Goal: Communication & Community: Answer question/provide support

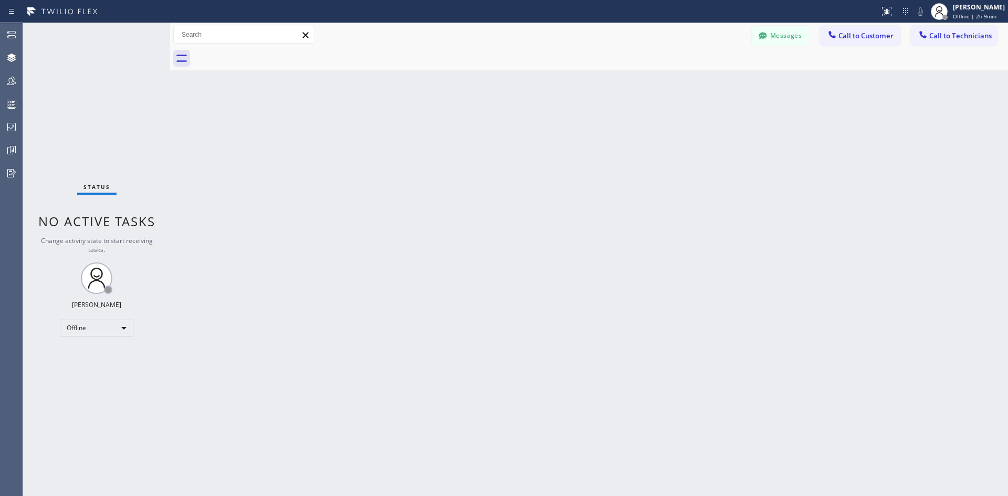
click at [867, 36] on span "Call to Customer" at bounding box center [866, 35] width 55 height 9
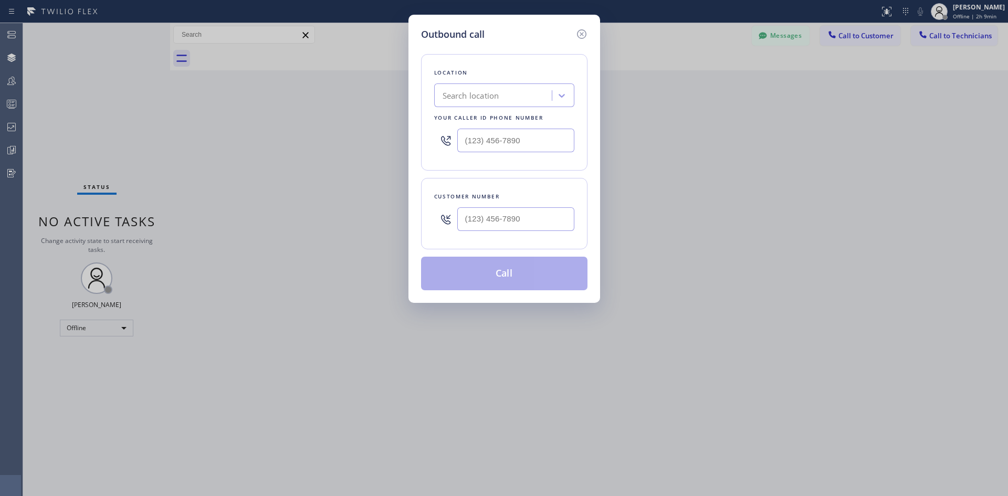
click at [505, 147] on input "text" at bounding box center [515, 141] width 117 height 24
type input "(___) ___-____"
click at [487, 95] on div "Search location" at bounding box center [471, 96] width 57 height 12
type input "ew"
drag, startPoint x: 457, startPoint y: 103, endPoint x: 405, endPoint y: 98, distance: 51.7
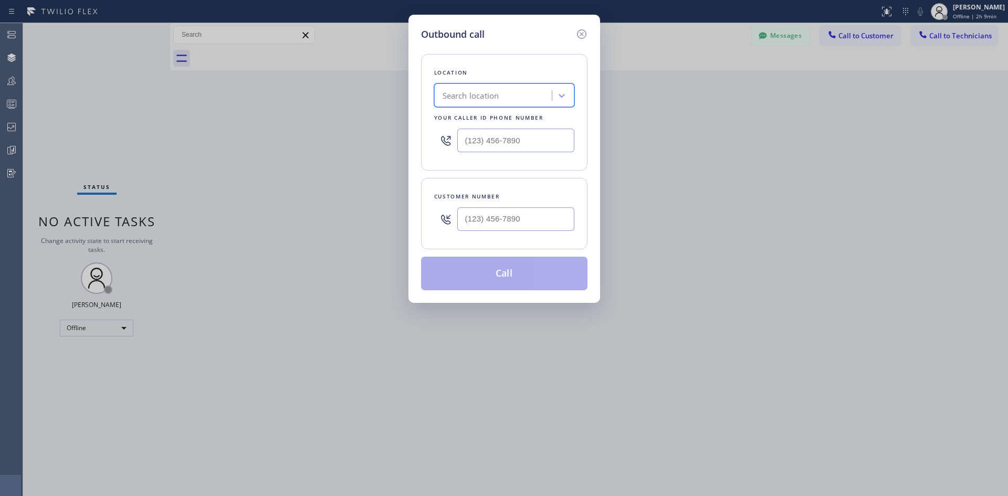
click at [379, 104] on div "Outbound call Location 0 results available. Select is focused ,type to refine l…" at bounding box center [504, 248] width 1008 height 496
type input "ф"
drag, startPoint x: 453, startPoint y: 93, endPoint x: 445, endPoint y: 99, distance: 10.1
click at [448, 95] on div "Search location" at bounding box center [494, 96] width 114 height 18
type input "sd"
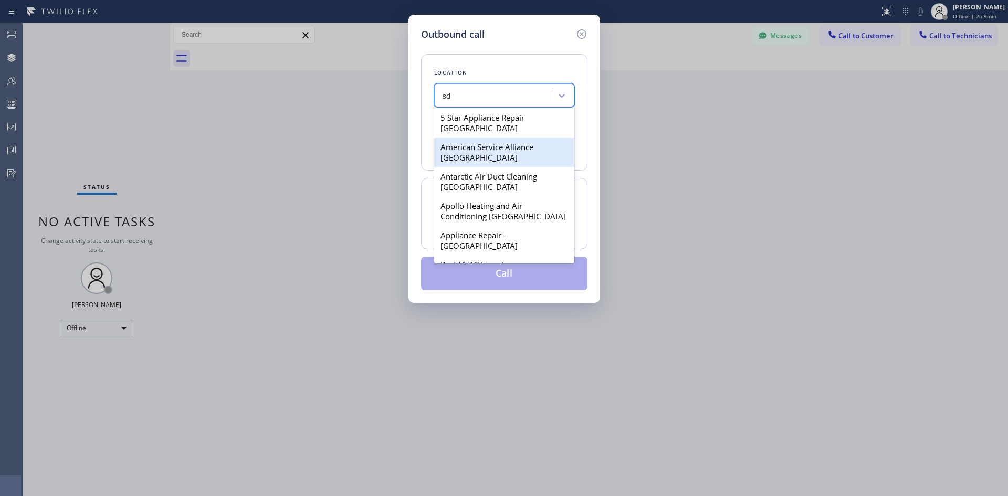
click at [498, 160] on div "American Service Alliance [GEOGRAPHIC_DATA]" at bounding box center [504, 152] width 140 height 29
type input "[PHONE_NUMBER]"
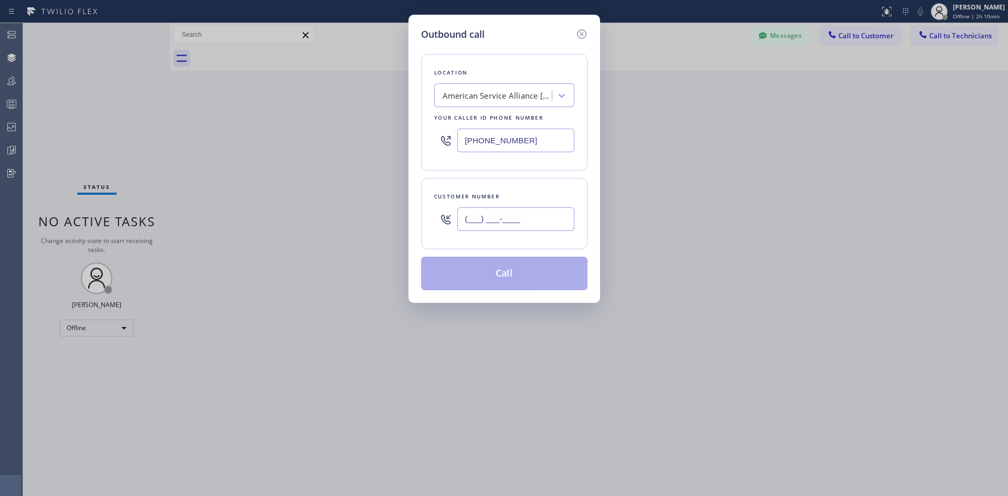
click at [507, 224] on input "(___) ___-____" at bounding box center [515, 219] width 117 height 24
paste input "206) 593-3612"
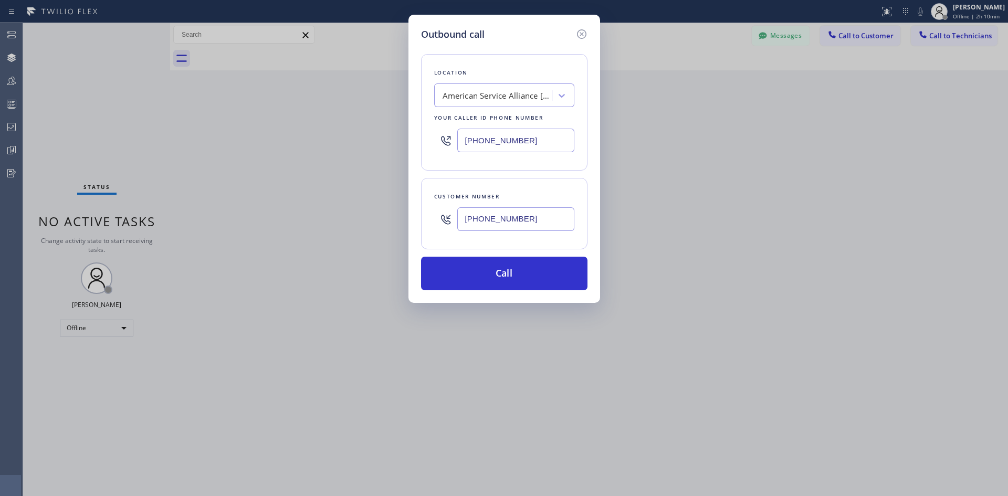
click at [496, 281] on button "Call" at bounding box center [504, 274] width 166 height 34
click at [581, 34] on icon at bounding box center [581, 33] width 9 height 9
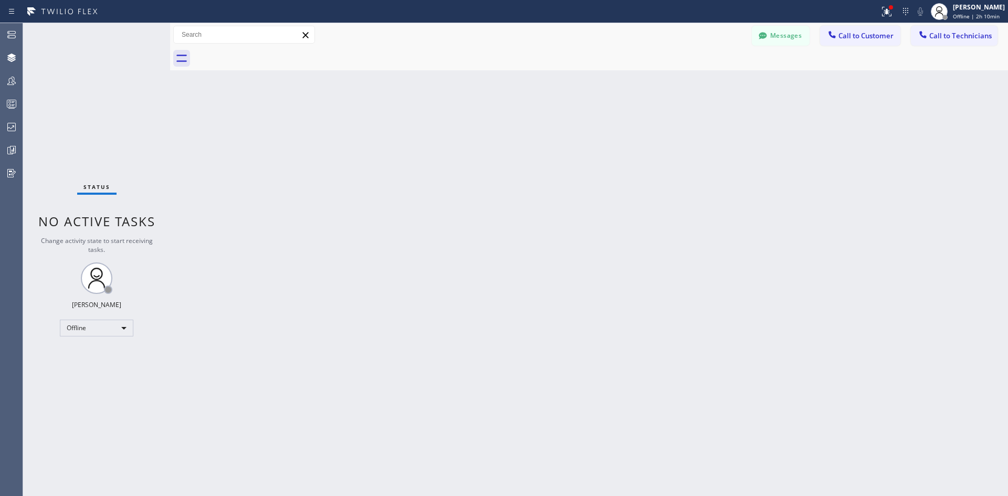
drag, startPoint x: 956, startPoint y: 6, endPoint x: 911, endPoint y: 64, distance: 72.6
click at [951, 7] on div at bounding box center [939, 11] width 23 height 23
drag, startPoint x: 928, startPoint y: 66, endPoint x: 901, endPoint y: 88, distance: 35.4
click at [928, 66] on button "Unavailable" at bounding box center [955, 70] width 105 height 14
click at [986, 8] on div "[PERSON_NAME]" at bounding box center [979, 7] width 52 height 9
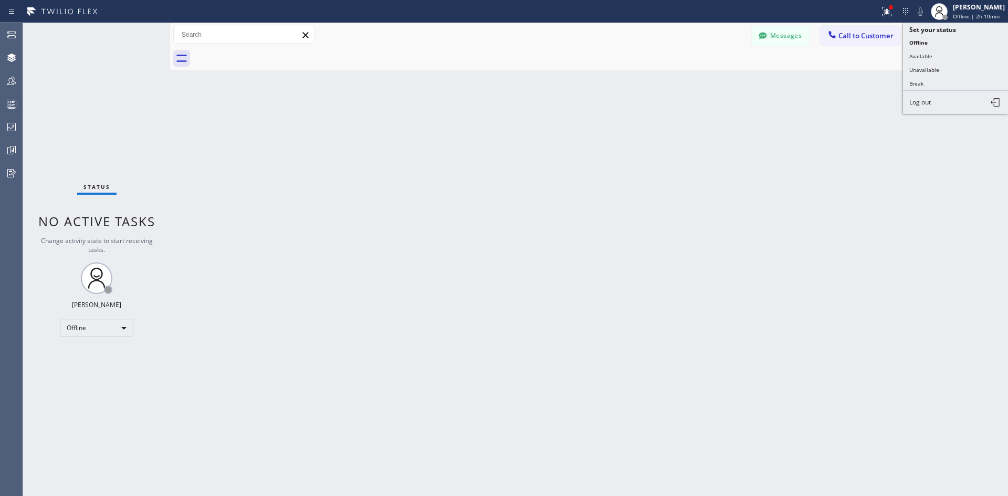
drag, startPoint x: 933, startPoint y: 55, endPoint x: 895, endPoint y: 86, distance: 49.0
click at [933, 56] on button "Available" at bounding box center [955, 56] width 105 height 14
click at [840, 38] on button "Call to Customer" at bounding box center [860, 36] width 80 height 20
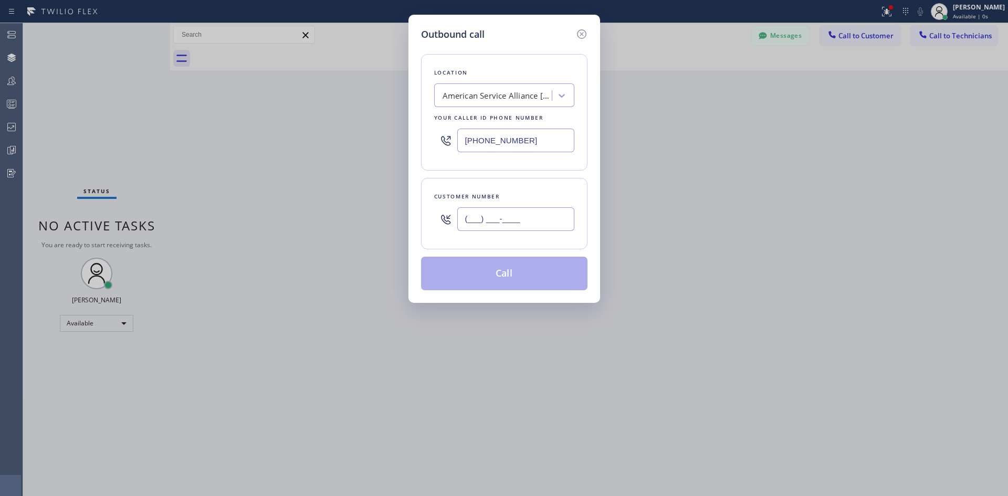
drag, startPoint x: 502, startPoint y: 217, endPoint x: 510, endPoint y: 218, distance: 7.9
click at [502, 217] on input "(___) ___-____" at bounding box center [515, 219] width 117 height 24
paste input "206) 593-3612"
type input "[PHONE_NUMBER]"
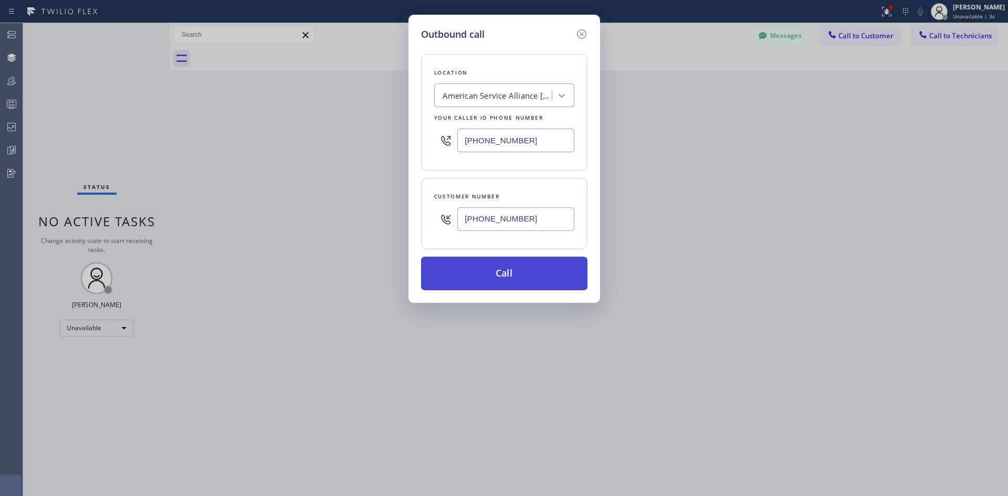
click at [533, 278] on button "Call" at bounding box center [504, 274] width 166 height 34
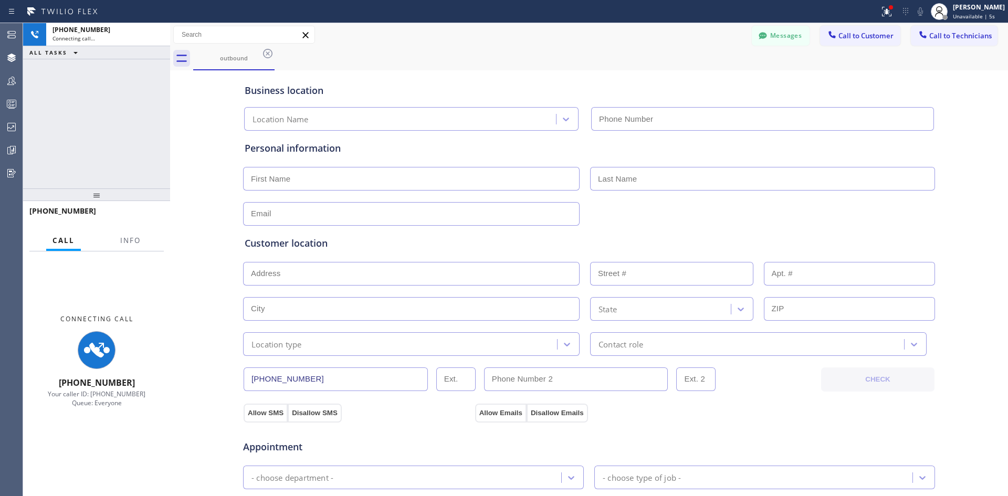
type input "[PHONE_NUMBER]"
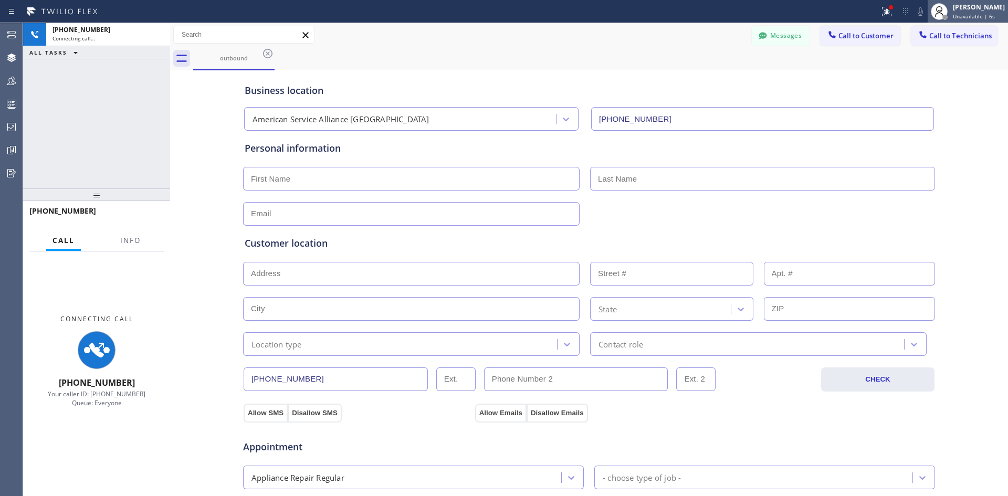
click at [965, 12] on div "[PERSON_NAME] Unavailable | 6s" at bounding box center [979, 11] width 57 height 18
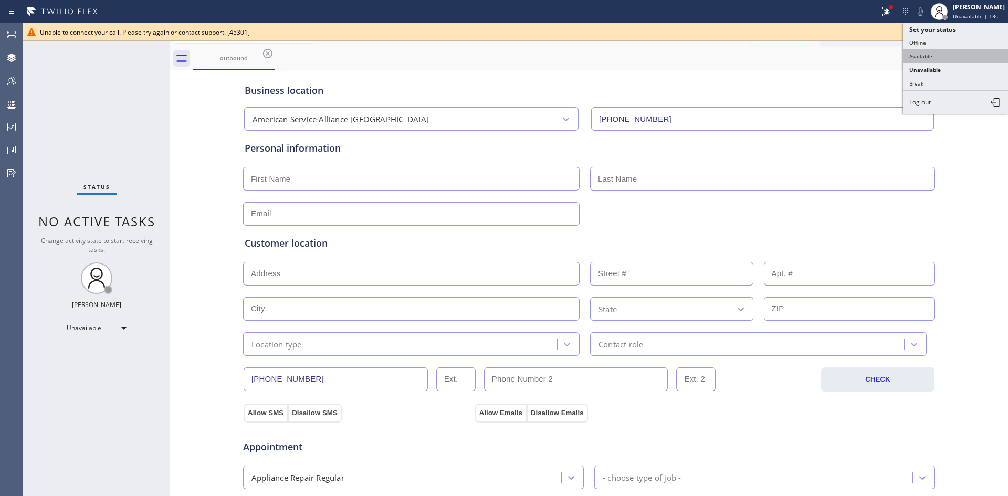
click at [952, 59] on button "Available" at bounding box center [955, 56] width 105 height 14
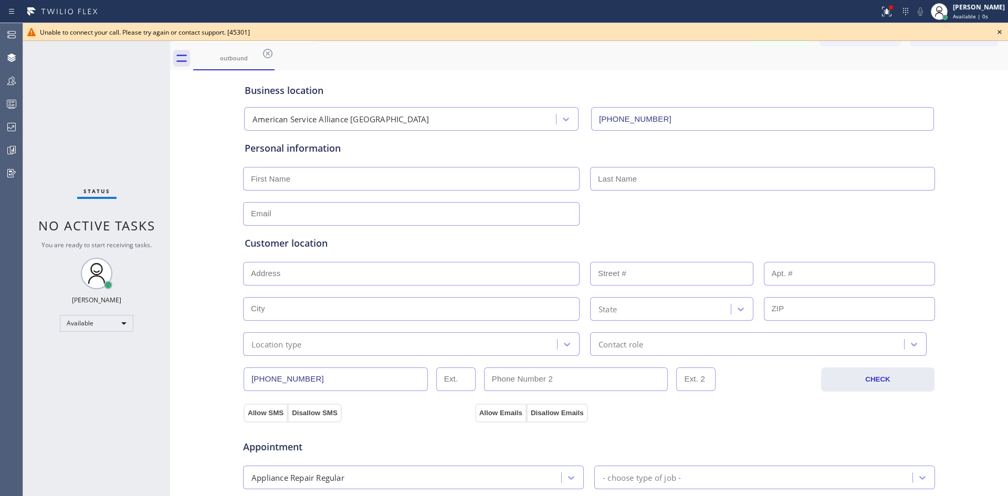
click at [1000, 33] on icon at bounding box center [1000, 32] width 13 height 13
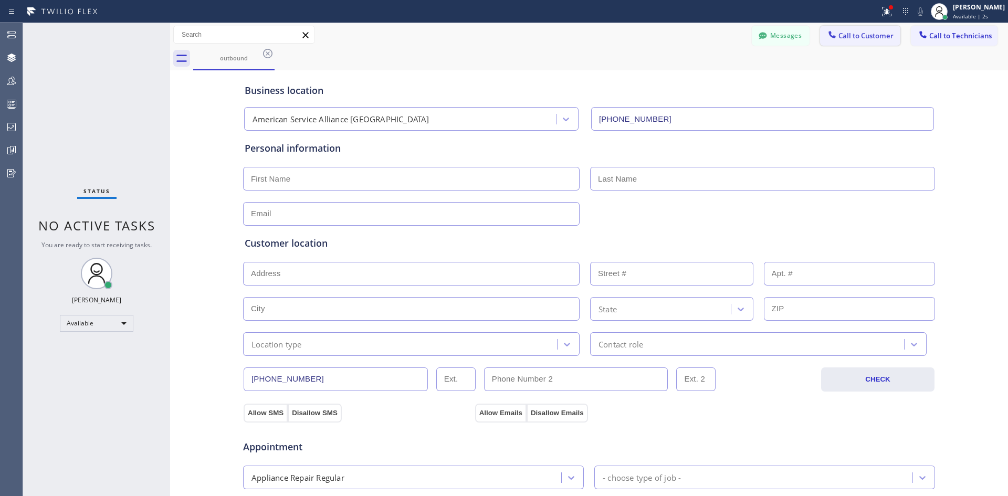
click at [842, 40] on button "Call to Customer" at bounding box center [860, 36] width 80 height 20
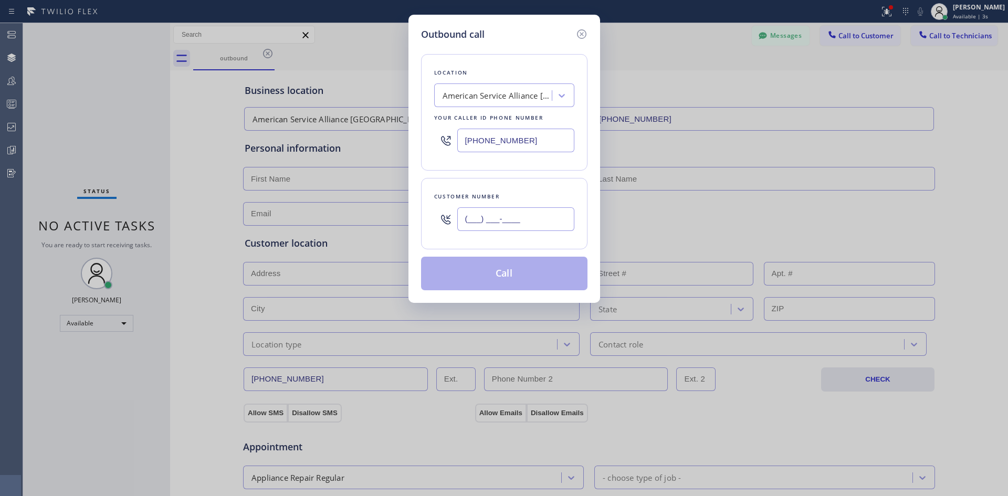
click at [525, 223] on input "(___) ___-____" at bounding box center [515, 219] width 117 height 24
paste input "206) 593-3612"
type input "[PHONE_NUMBER]"
click at [521, 259] on button "Call" at bounding box center [504, 274] width 166 height 34
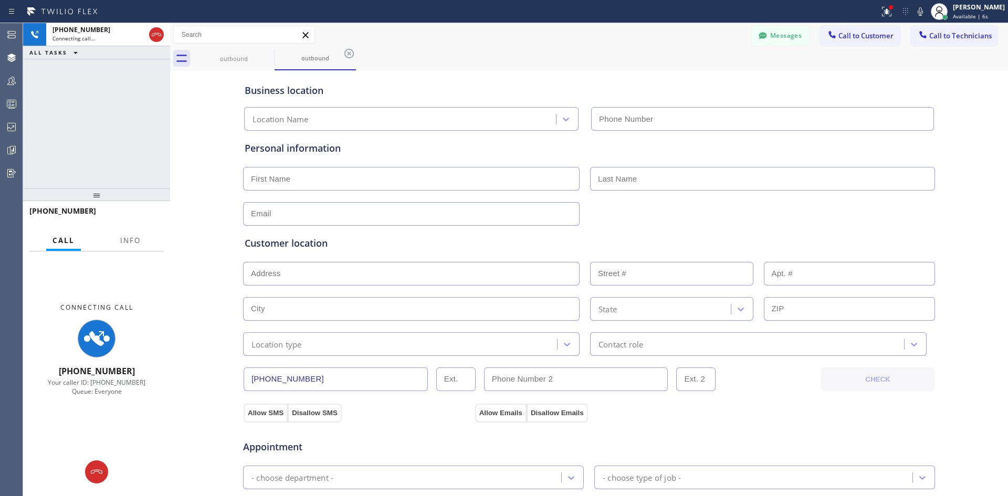
type input "[PHONE_NUMBER]"
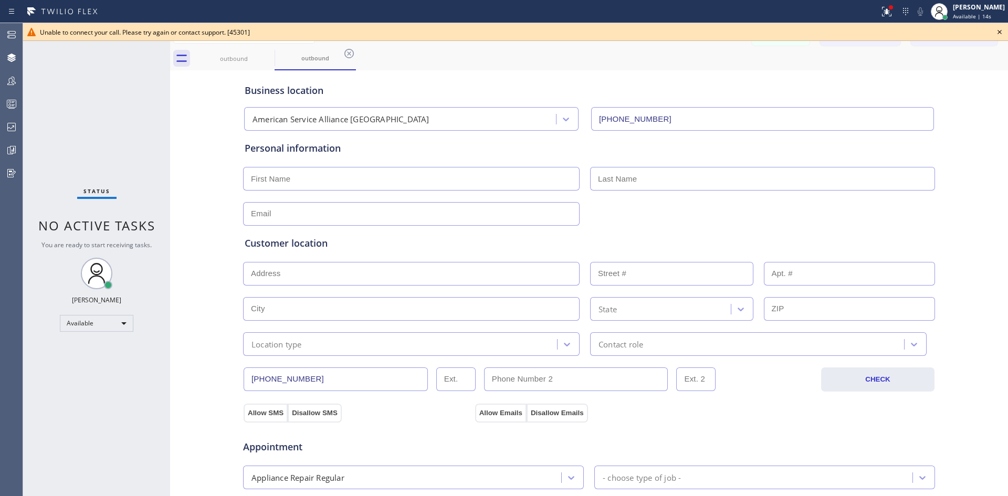
drag, startPoint x: 984, startPoint y: 12, endPoint x: 970, endPoint y: 29, distance: 22.8
click at [984, 10] on div "[PERSON_NAME] Available | 14s" at bounding box center [979, 11] width 57 height 18
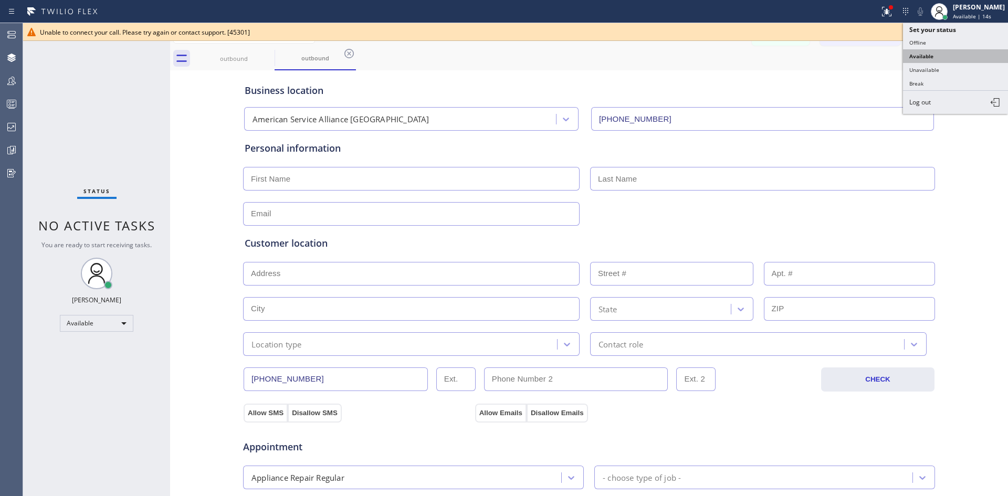
click at [923, 49] on button "Available" at bounding box center [955, 56] width 105 height 14
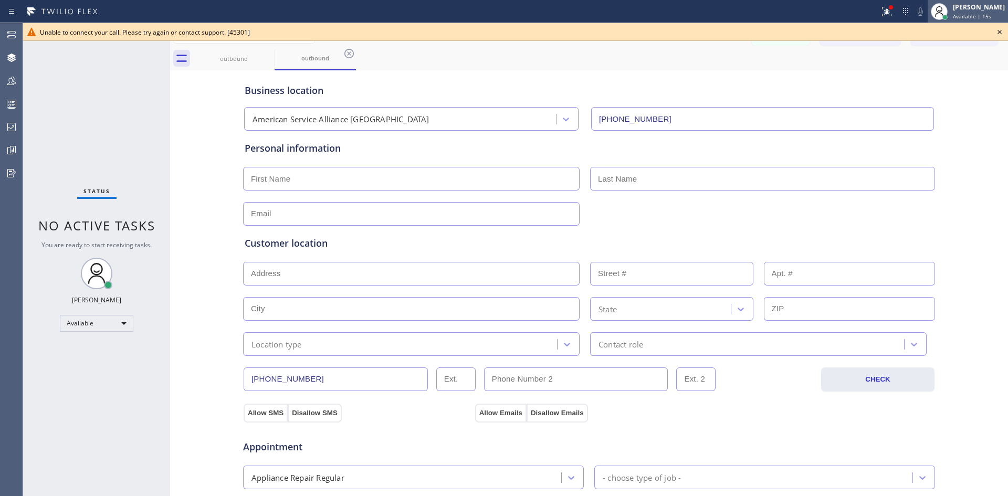
click at [974, 14] on span "Available | 15s" at bounding box center [972, 16] width 38 height 7
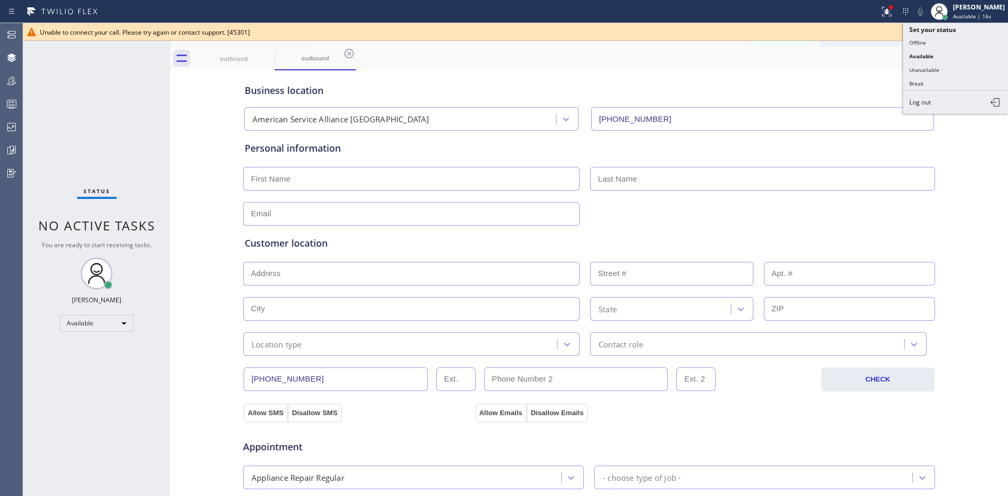
click at [946, 43] on button "Offline" at bounding box center [955, 43] width 105 height 14
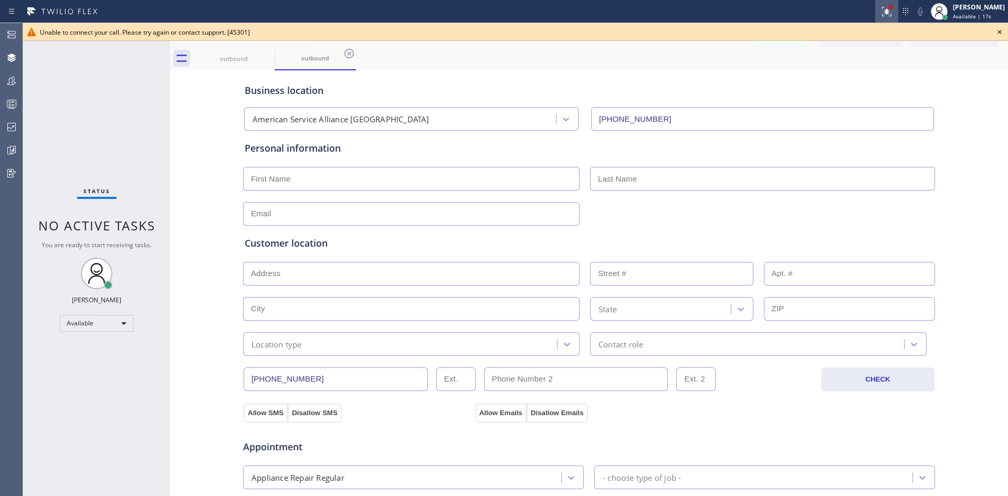
click at [893, 11] on div at bounding box center [886, 11] width 23 height 13
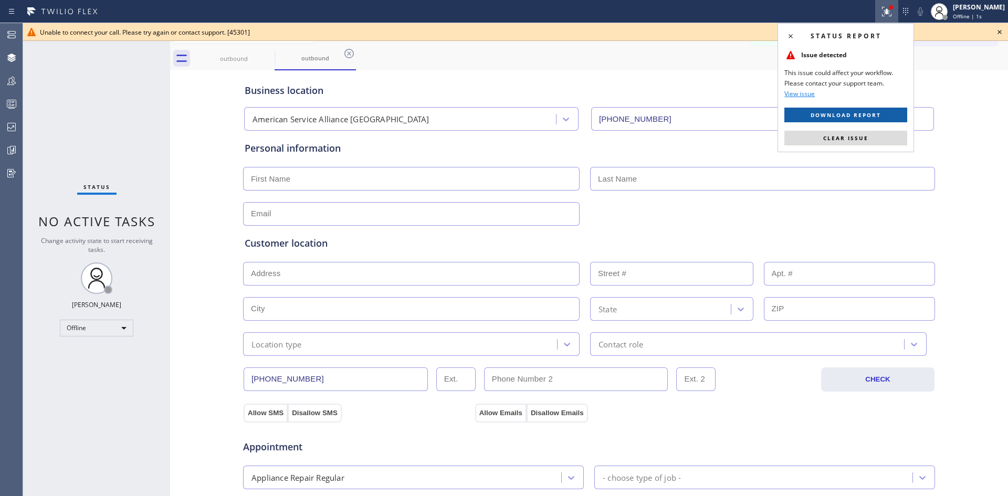
click at [844, 114] on span "Download report" at bounding box center [846, 114] width 70 height 7
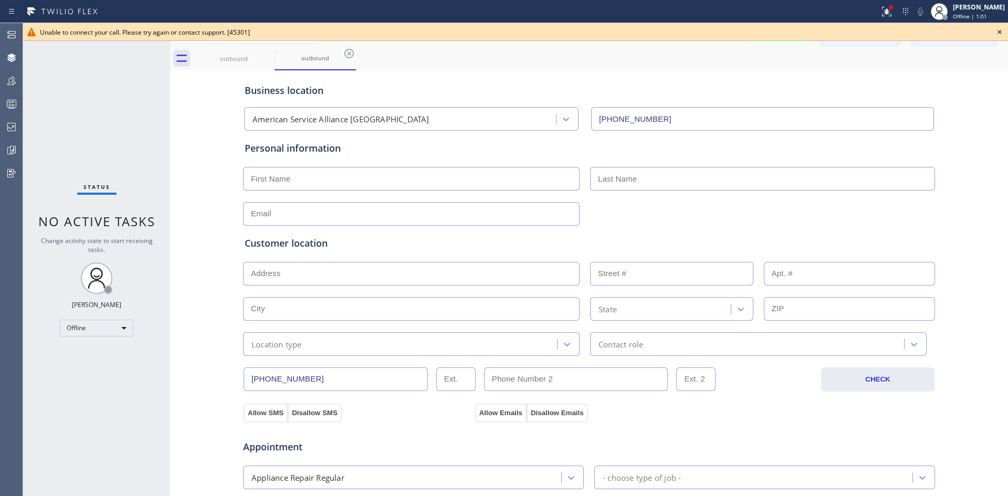
click at [300, 19] on div "Status report Issue detected This issue could affect your workflow. Please cont…" at bounding box center [504, 11] width 1008 height 23
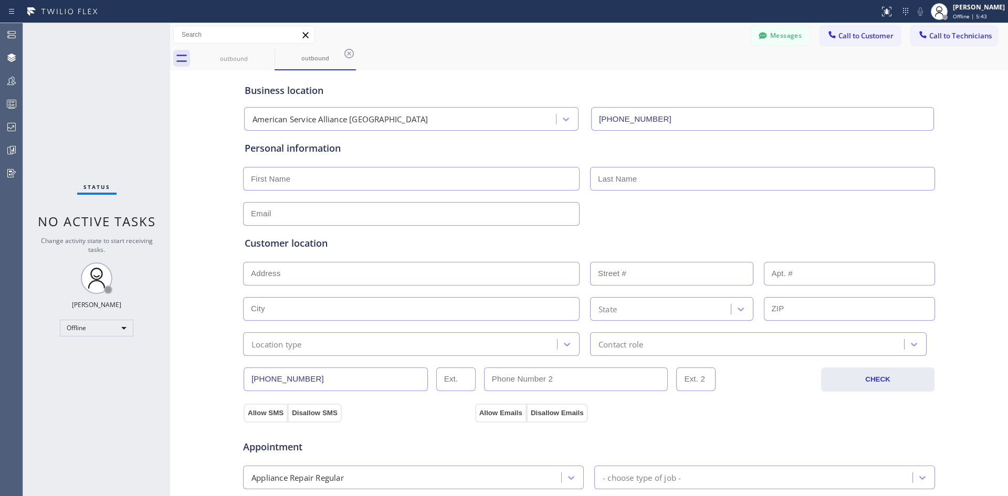
drag, startPoint x: 429, startPoint y: 40, endPoint x: 434, endPoint y: 58, distance: 18.6
click at [429, 40] on div "Messages Call to Customer Call to Technicians Outbound call Location Search loc…" at bounding box center [589, 35] width 838 height 18
click at [865, 37] on span "Call to Customer" at bounding box center [866, 35] width 55 height 9
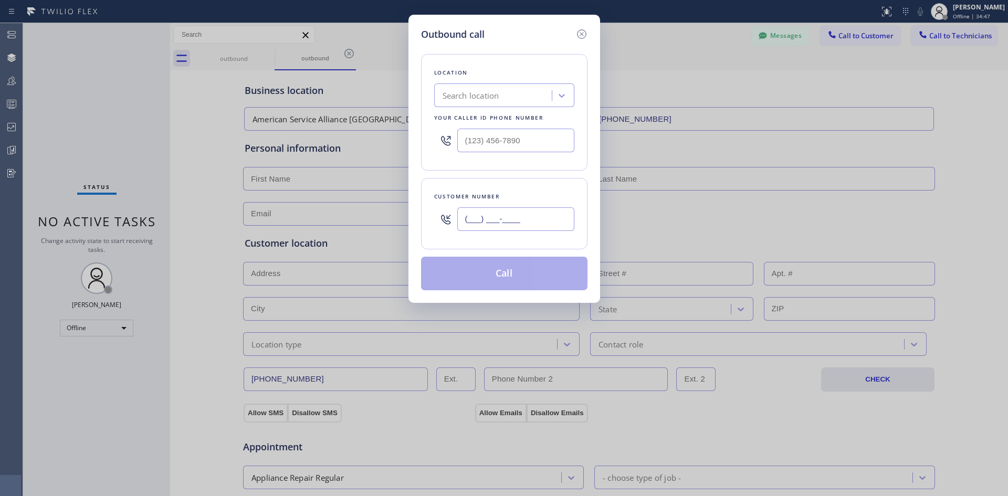
click at [505, 218] on input "(___) ___-____" at bounding box center [515, 219] width 117 height 24
paste input "657) 295-0160"
type input "(657) 295-0160"
type input "(___) ___-____"
click at [487, 137] on input "(___) ___-____" at bounding box center [515, 141] width 117 height 24
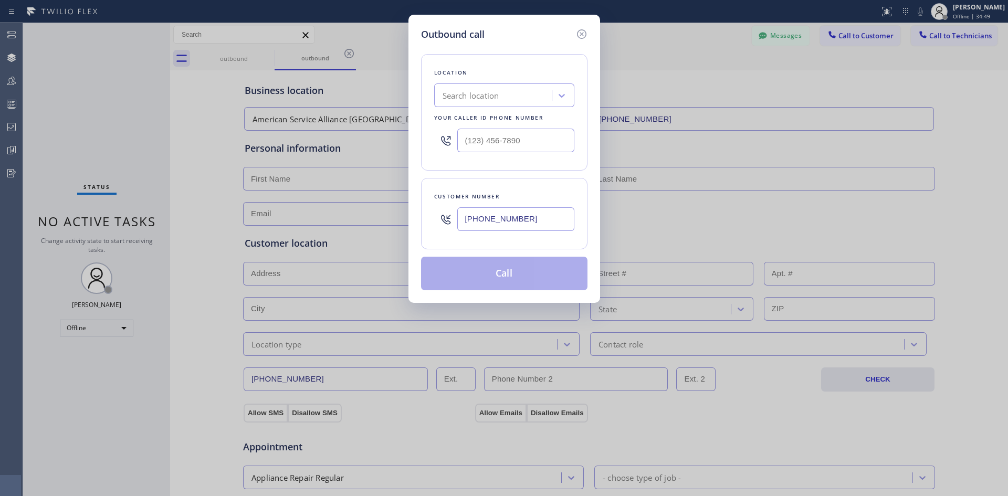
click at [475, 88] on div "Search location" at bounding box center [494, 96] width 114 height 18
type input "ds"
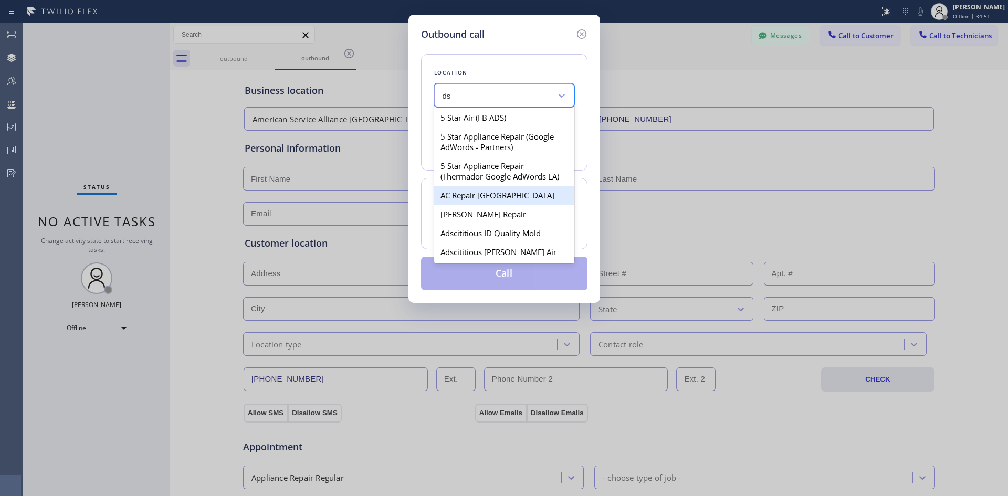
click at [504, 205] on div "AC Repair Harbor Islands" at bounding box center [504, 195] width 140 height 19
type input "(305) 697-7301"
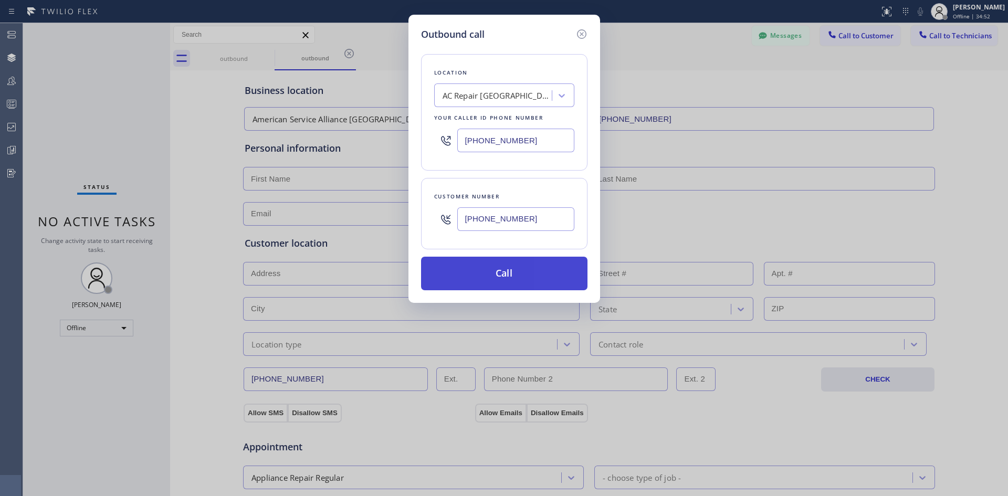
click at [507, 271] on button "Call" at bounding box center [504, 274] width 166 height 34
drag, startPoint x: 577, startPoint y: 29, endPoint x: 587, endPoint y: 45, distance: 19.1
click at [579, 29] on icon at bounding box center [582, 34] width 13 height 13
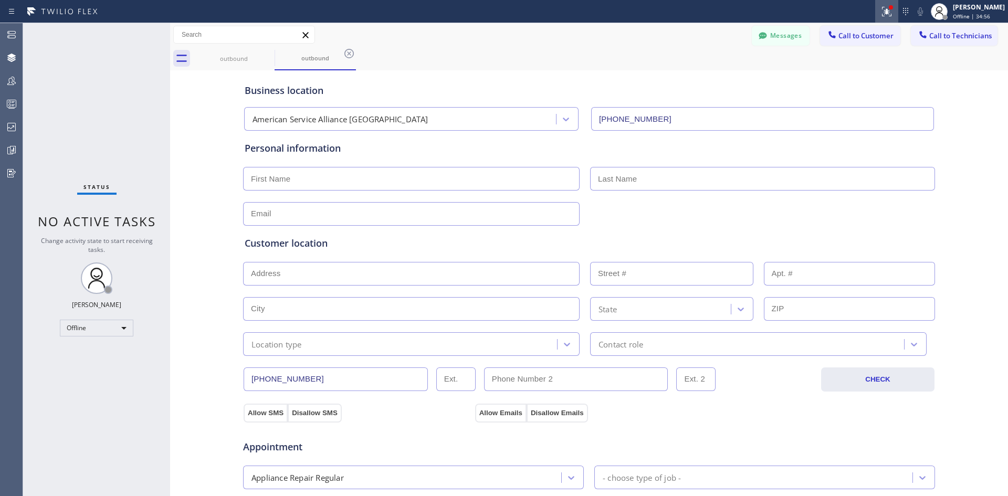
drag, startPoint x: 904, startPoint y: 12, endPoint x: 928, endPoint y: 30, distance: 29.9
click at [888, 11] on icon at bounding box center [885, 10] width 6 height 7
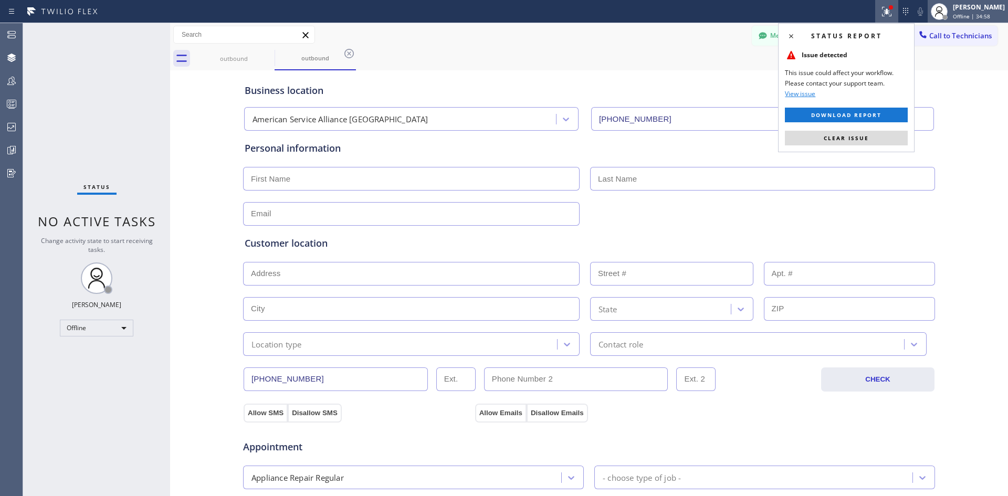
click at [948, 18] on div at bounding box center [945, 17] width 5 height 5
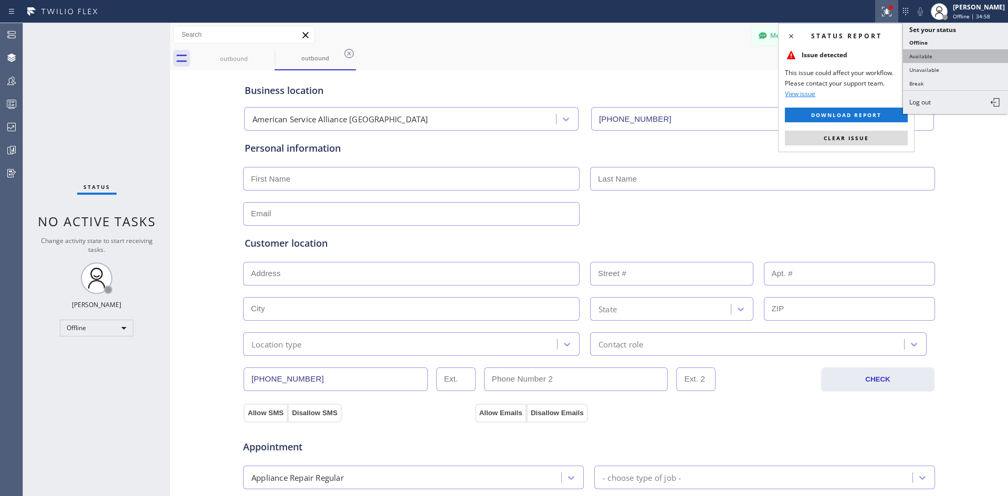
click at [927, 53] on button "Available" at bounding box center [955, 56] width 105 height 14
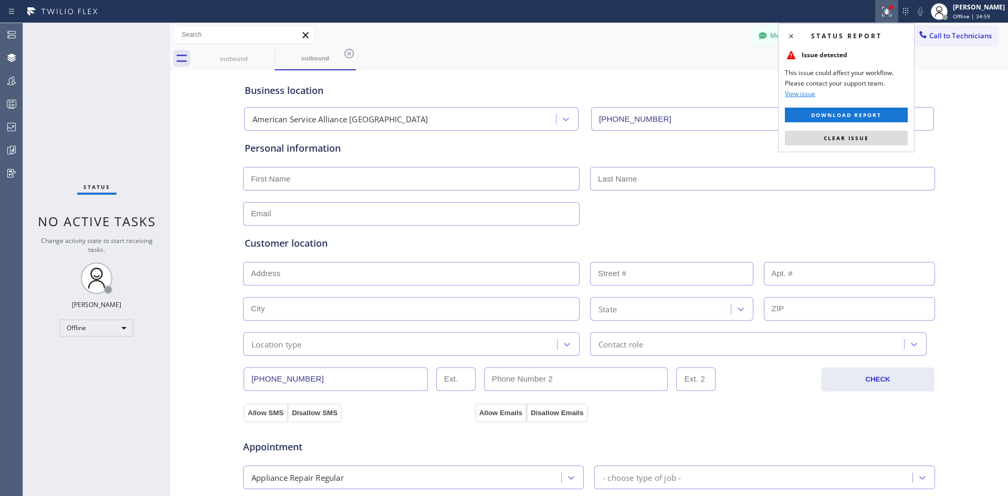
click at [380, 44] on div "Messages Call to Customer Call to Technicians Outbound call Location AC Repair …" at bounding box center [589, 35] width 838 height 24
click at [888, 13] on icon at bounding box center [885, 10] width 6 height 7
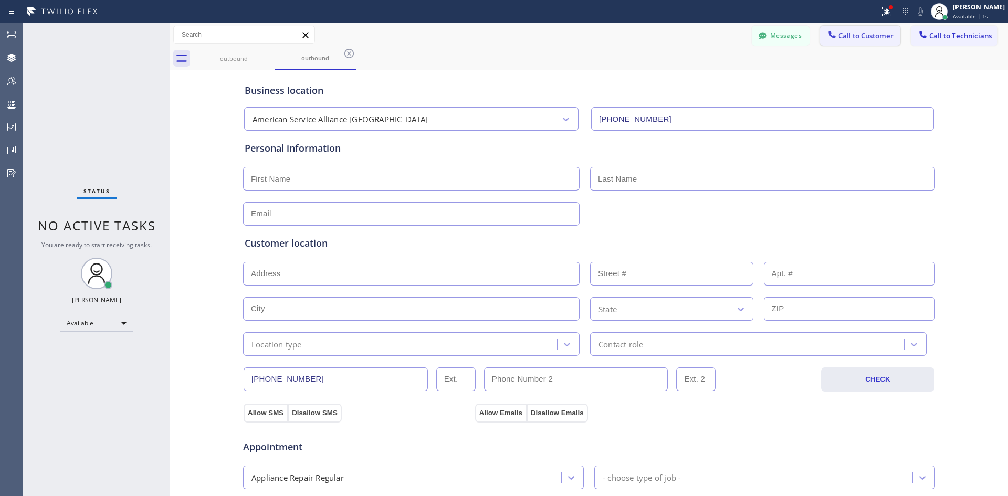
click at [848, 28] on button "Call to Customer" at bounding box center [860, 36] width 80 height 20
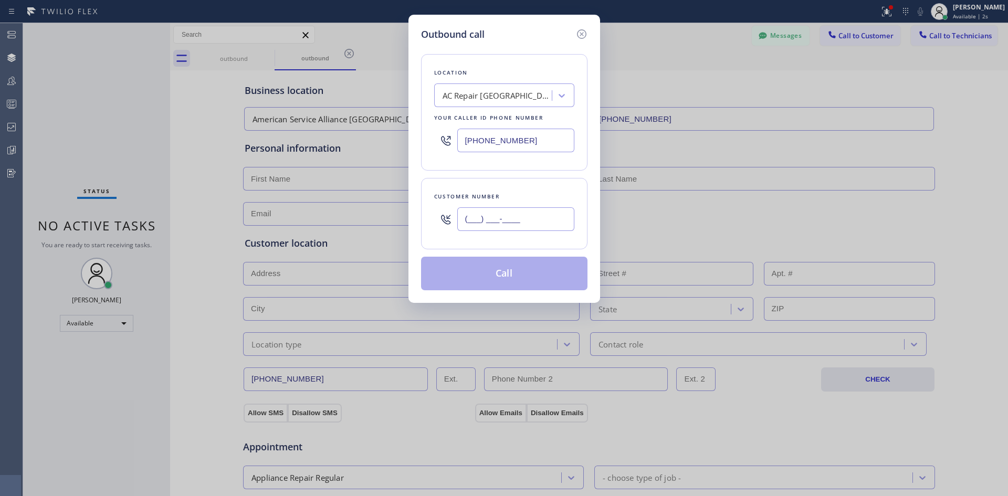
click at [483, 211] on input "(___) ___-____" at bounding box center [515, 219] width 117 height 24
paste input "657) 295-0160"
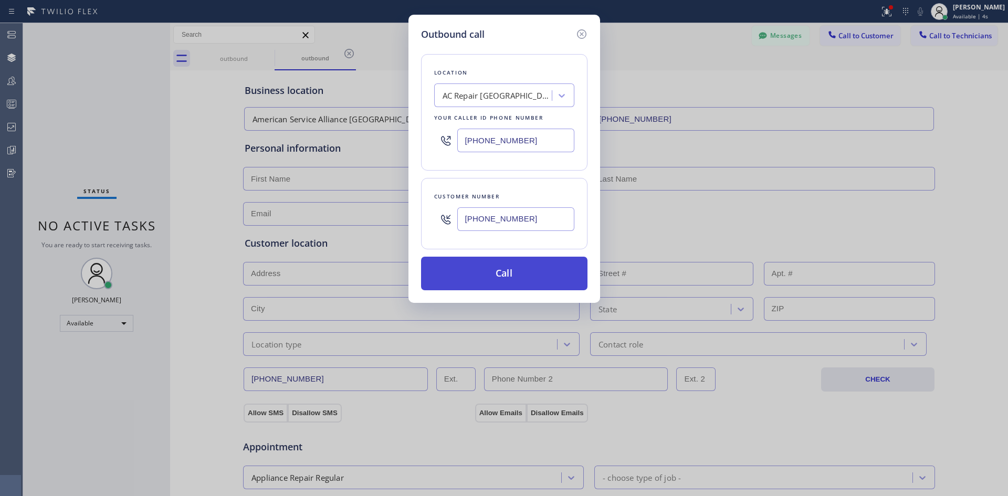
type input "(657) 295-0160"
click at [517, 277] on button "Call" at bounding box center [504, 274] width 166 height 34
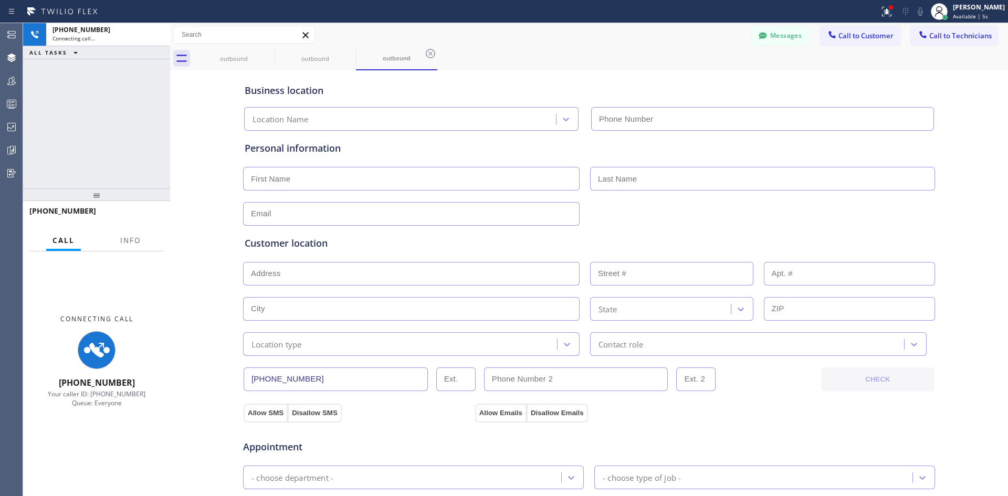
type input "(305) 697-7301"
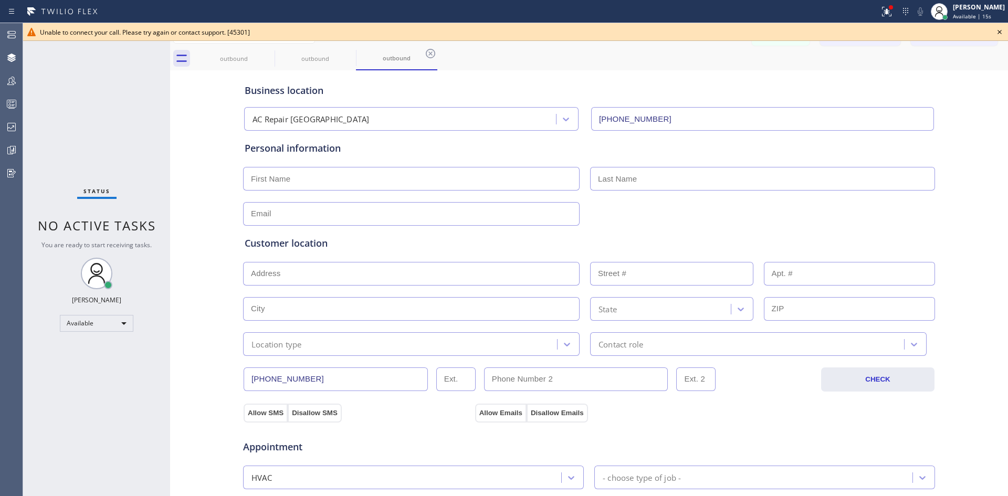
click at [1000, 30] on icon at bounding box center [1000, 32] width 13 height 13
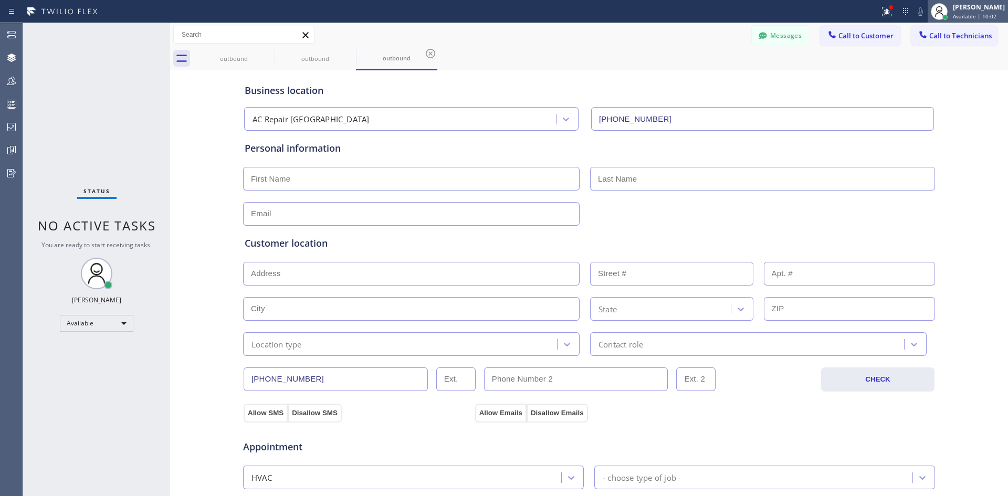
click at [971, 10] on div "[PERSON_NAME]" at bounding box center [979, 7] width 52 height 9
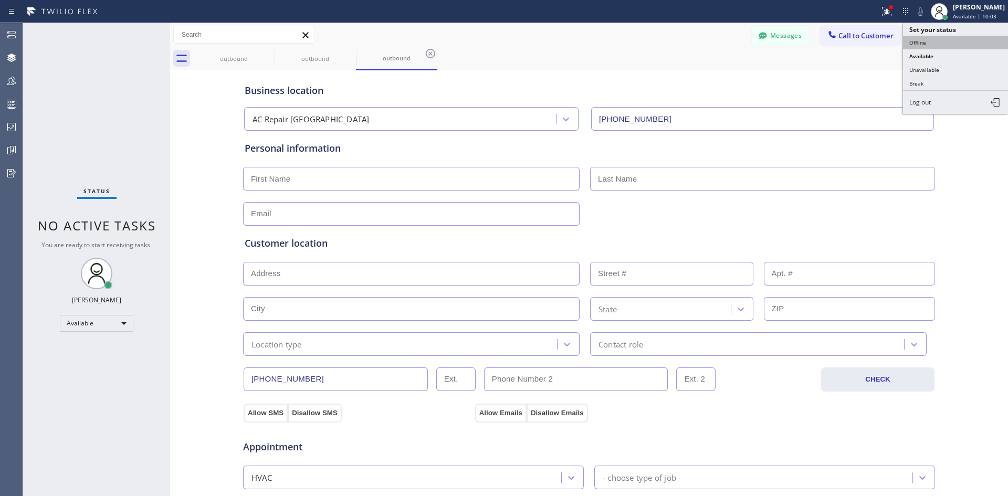
click at [956, 47] on button "Offline" at bounding box center [955, 43] width 105 height 14
